Goal: Transaction & Acquisition: Purchase product/service

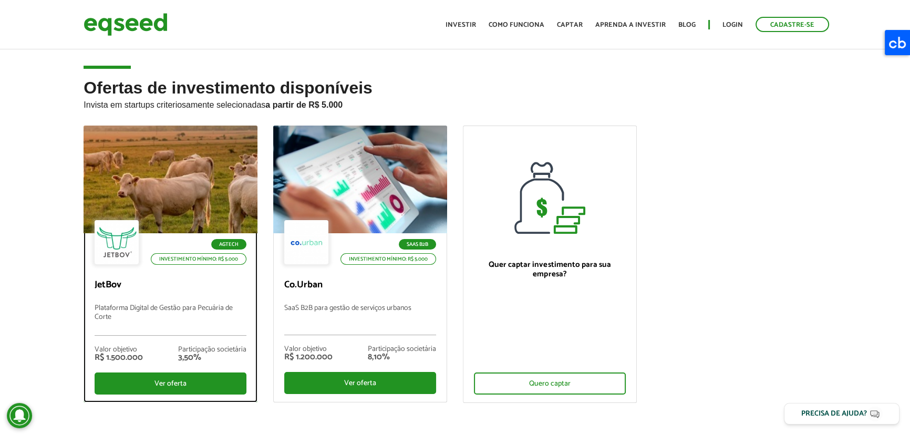
click at [196, 239] on li "Agtech" at bounding box center [195, 244] width 101 height 11
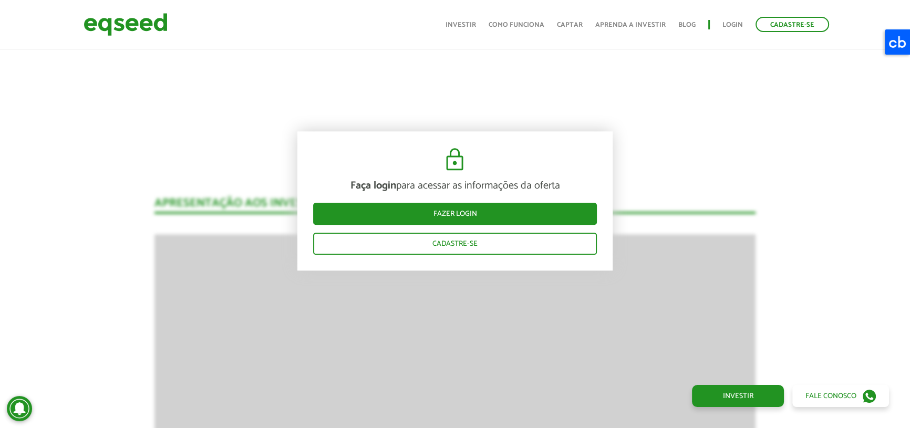
scroll to position [1329, 0]
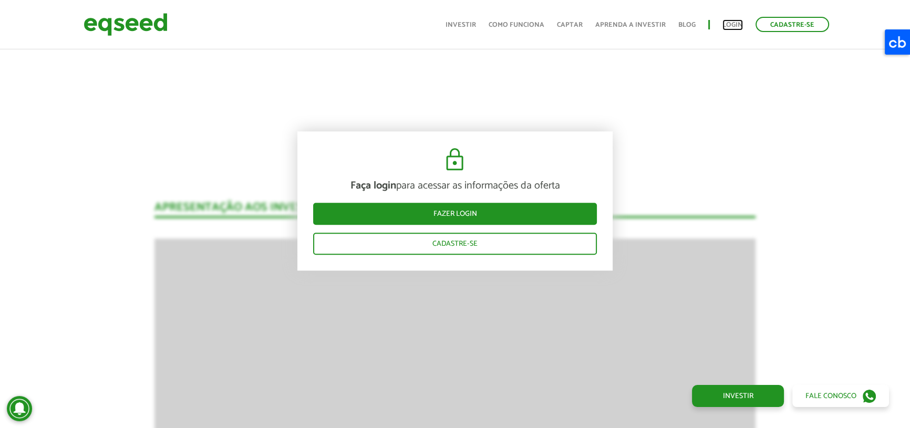
click at [724, 24] on link "Login" at bounding box center [732, 25] width 20 height 7
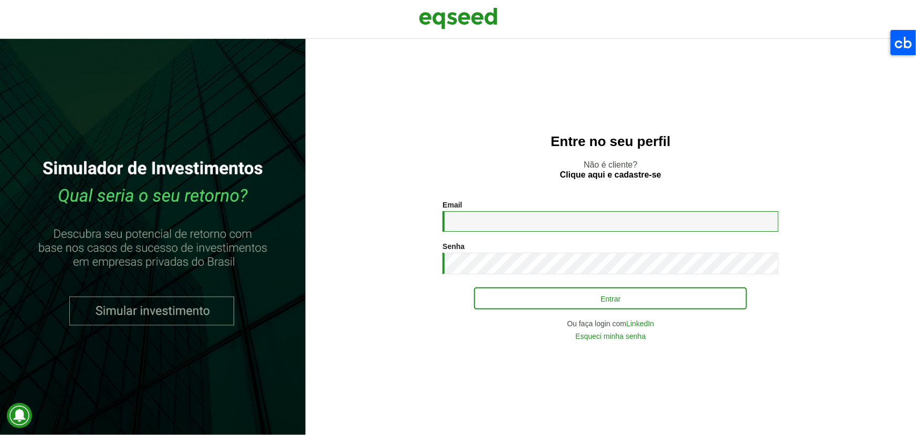
type input "**********"
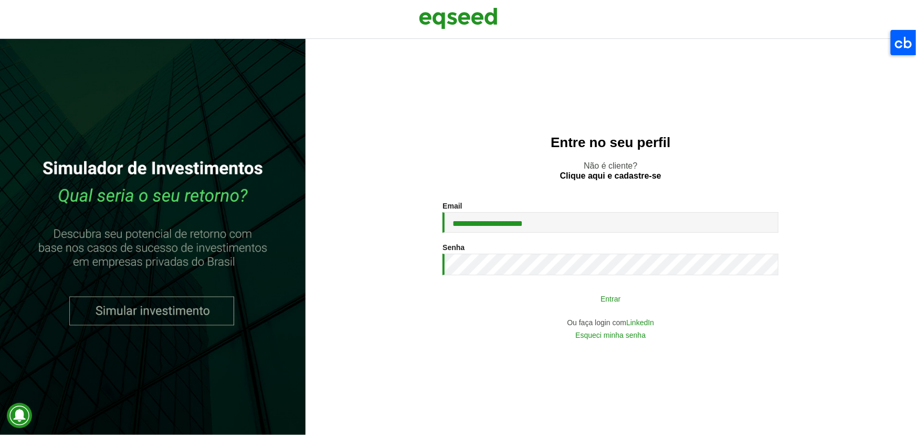
click at [540, 296] on button "Entrar" at bounding box center [610, 298] width 273 height 20
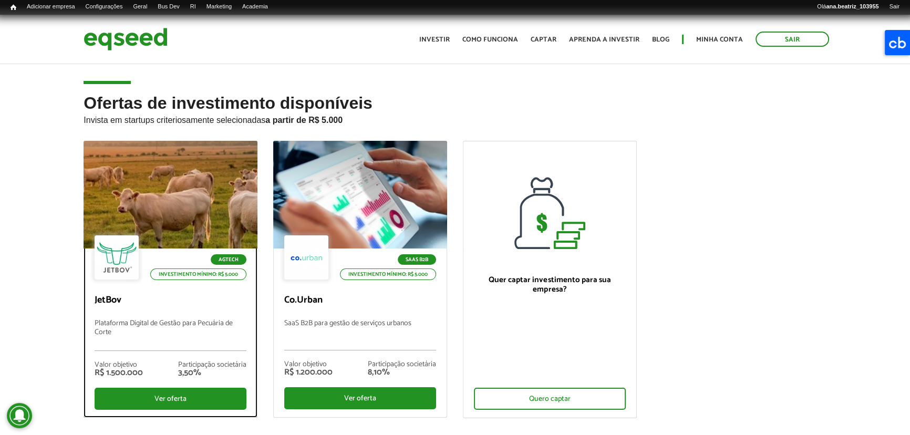
click at [171, 194] on div at bounding box center [170, 194] width 208 height 129
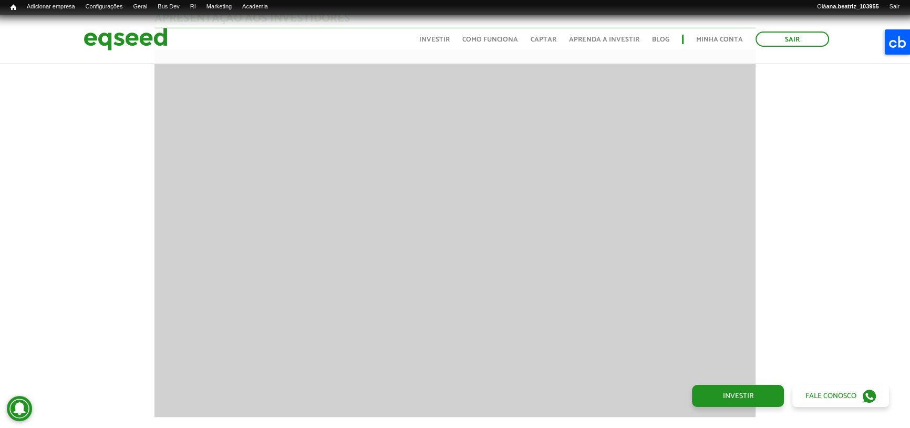
scroll to position [1418, 0]
